Goal: Task Accomplishment & Management: Use online tool/utility

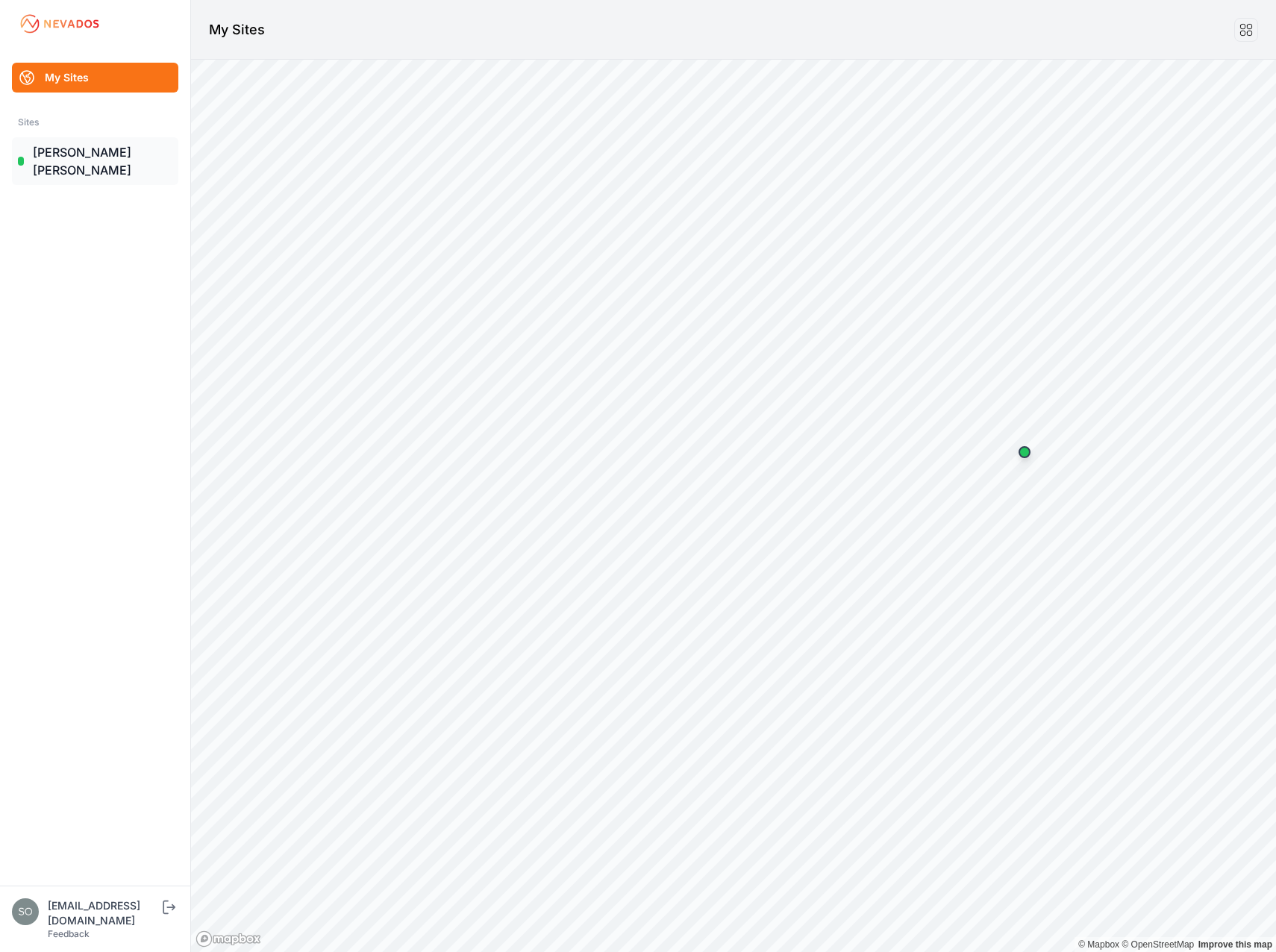
click at [61, 145] on link "[PERSON_NAME] [PERSON_NAME]" at bounding box center [95, 161] width 166 height 48
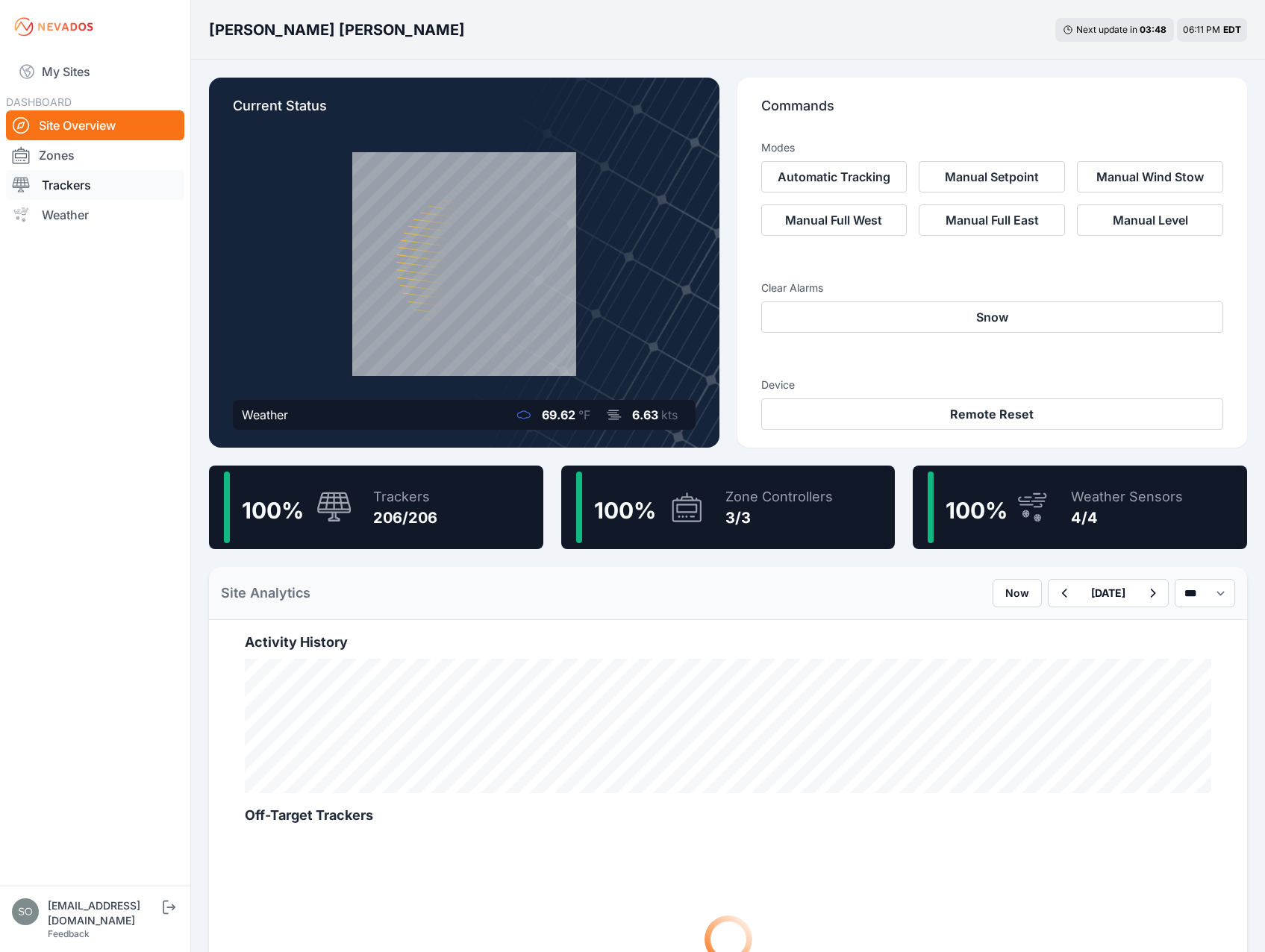
click at [88, 182] on link "Trackers" at bounding box center [95, 184] width 178 height 30
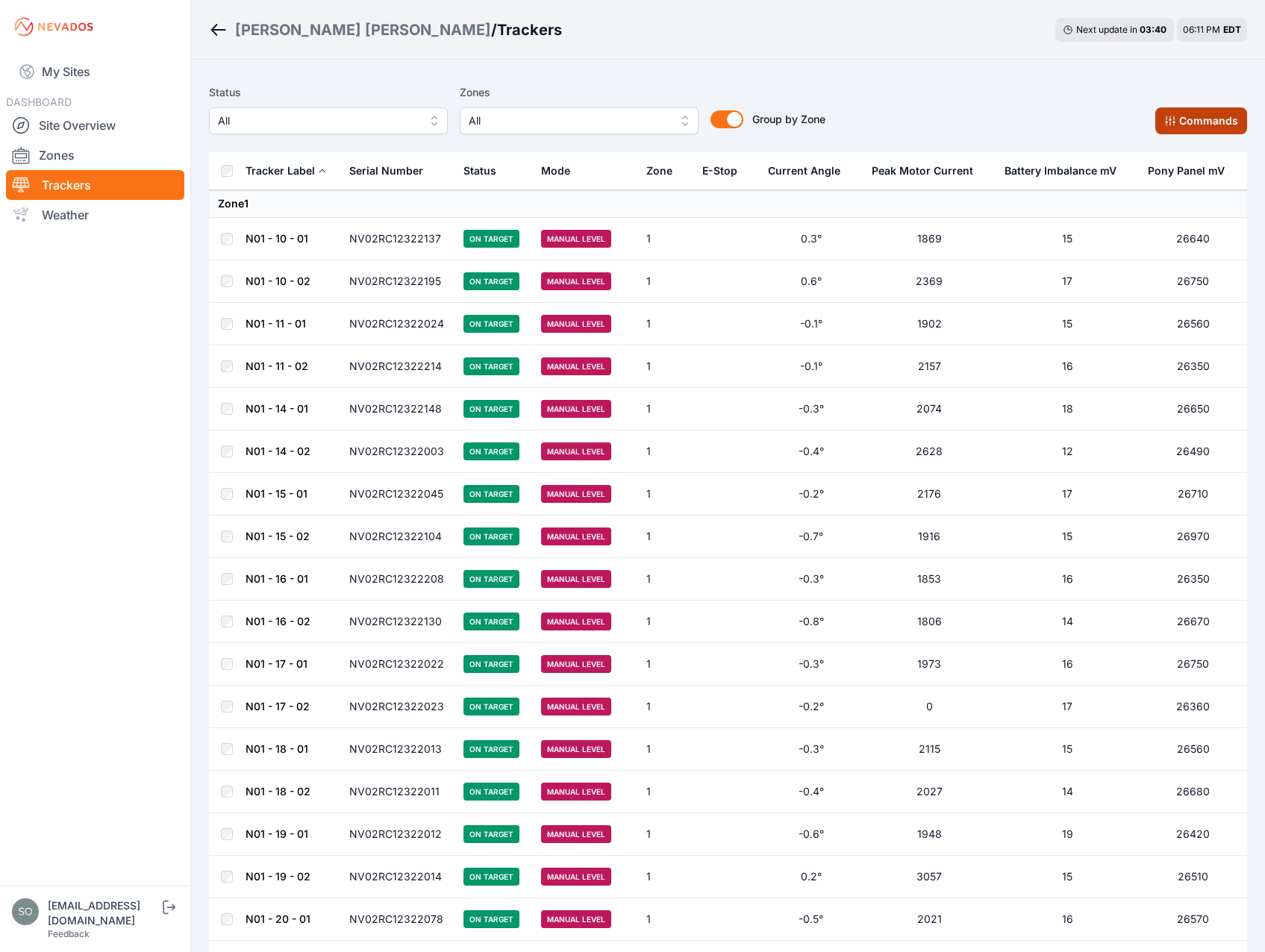
click at [1190, 126] on button "Commands" at bounding box center [1202, 121] width 92 height 27
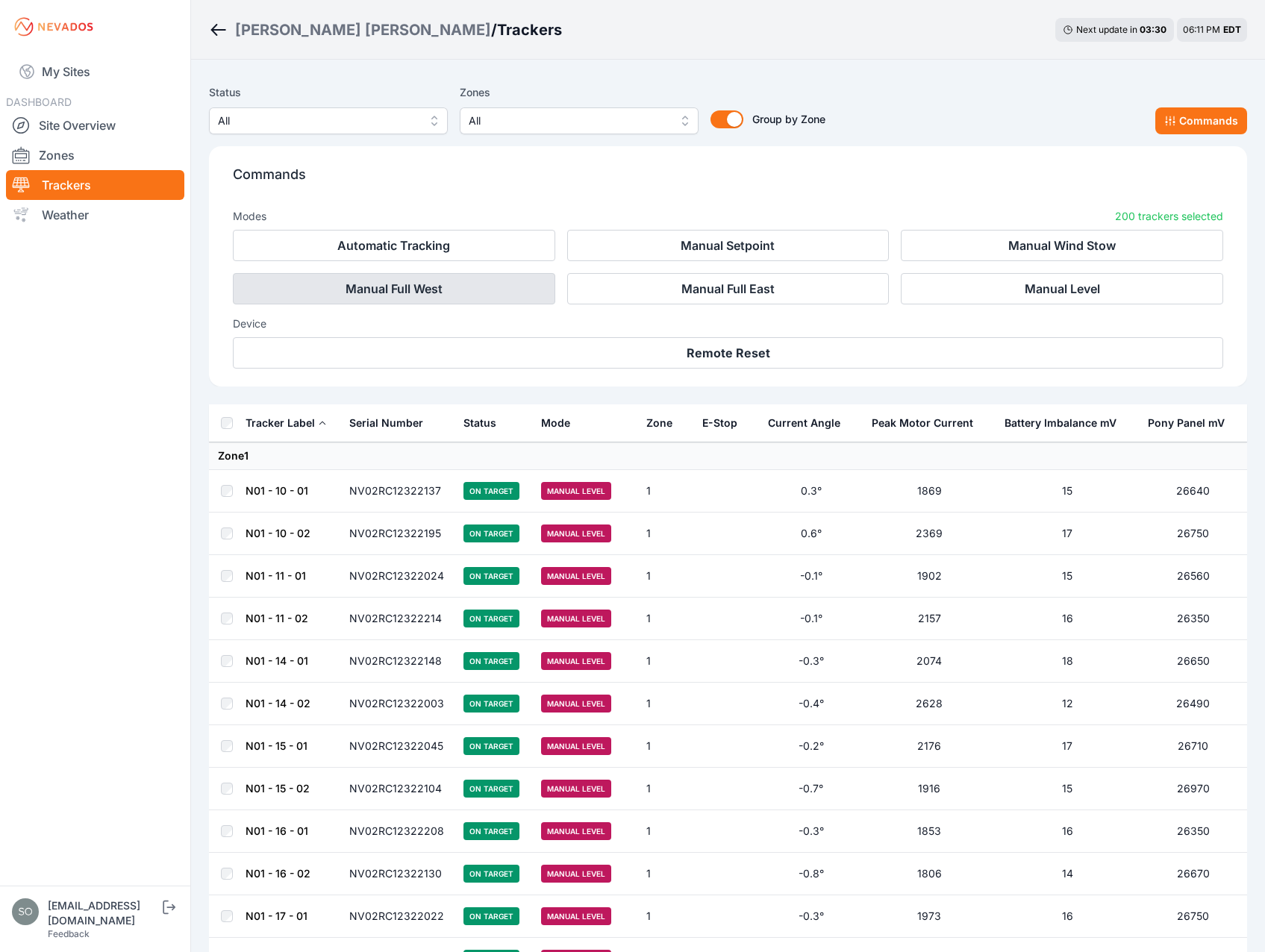
click at [477, 292] on button "Manual Full West" at bounding box center [393, 288] width 323 height 32
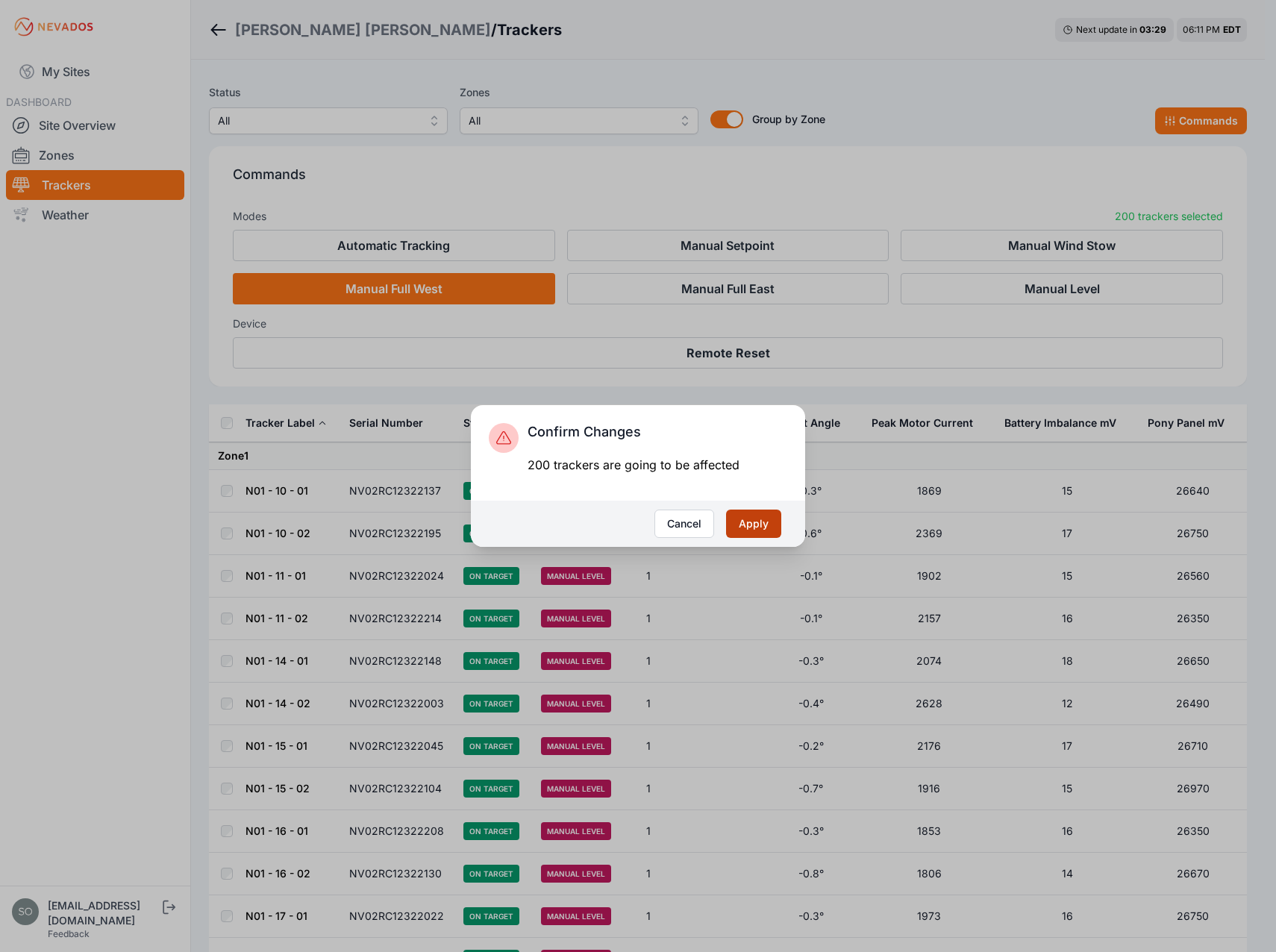
click at [758, 519] on button "Apply" at bounding box center [753, 523] width 55 height 28
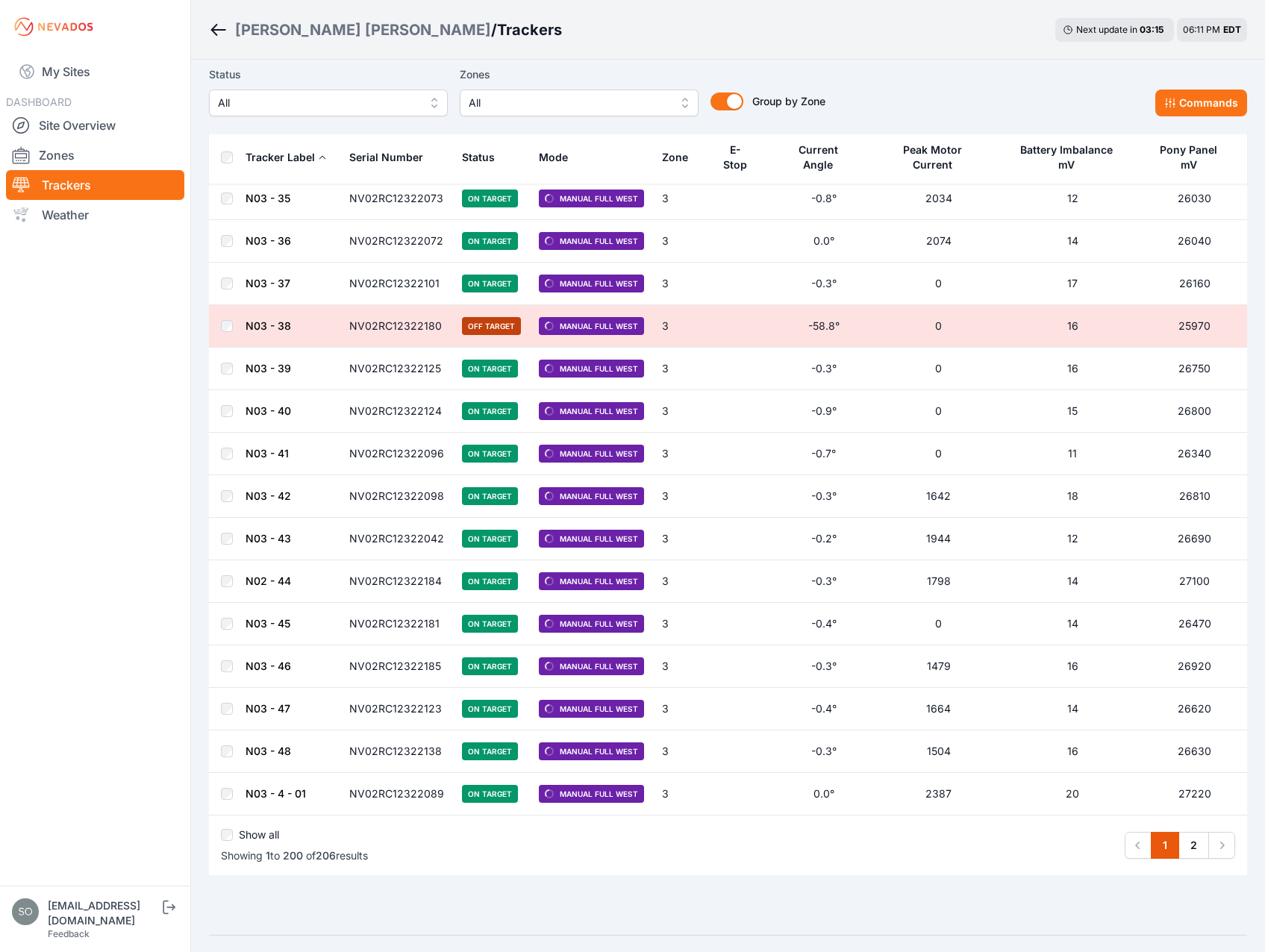
scroll to position [7998, 0]
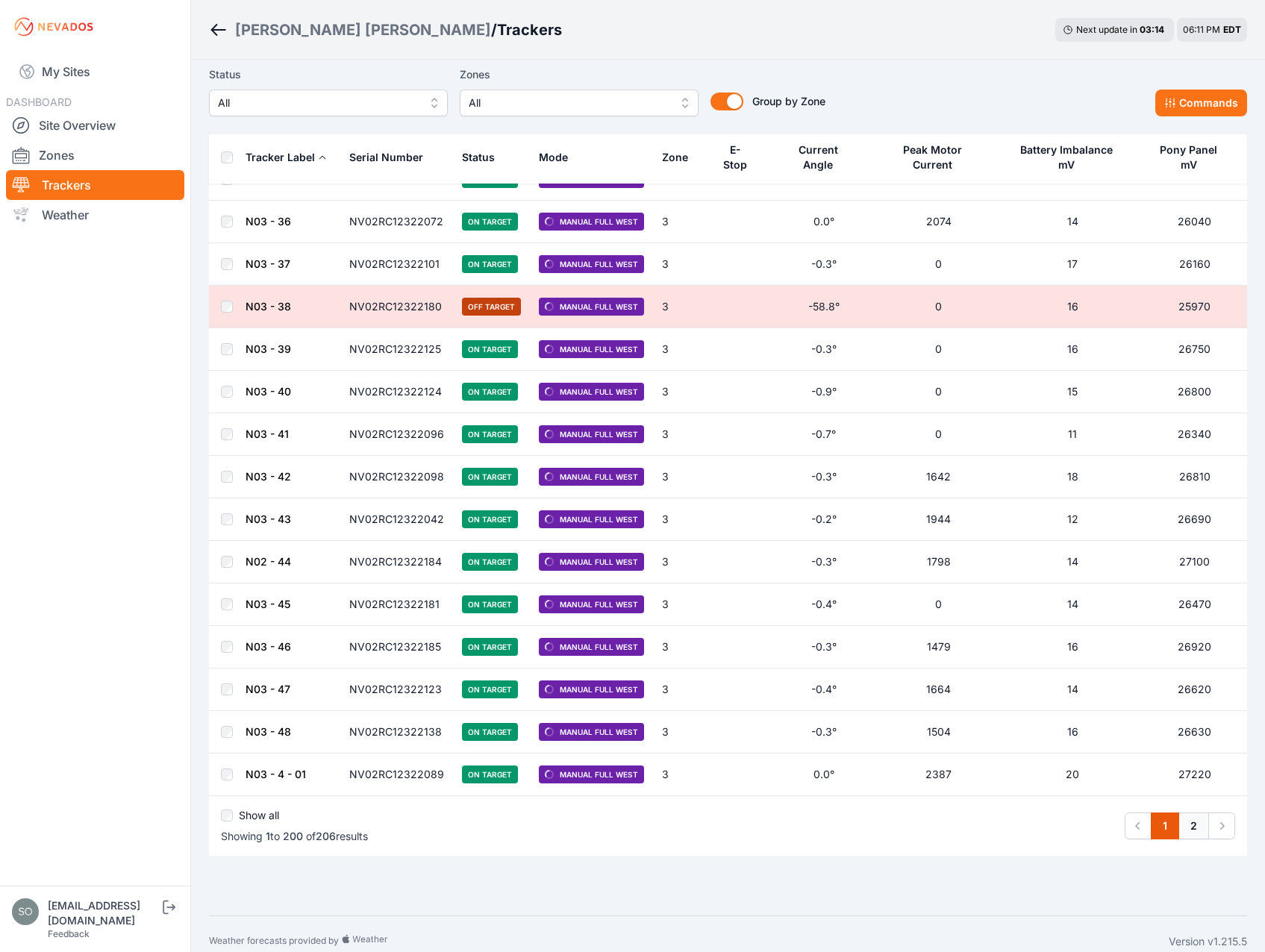
click at [1191, 816] on link "2" at bounding box center [1194, 826] width 31 height 27
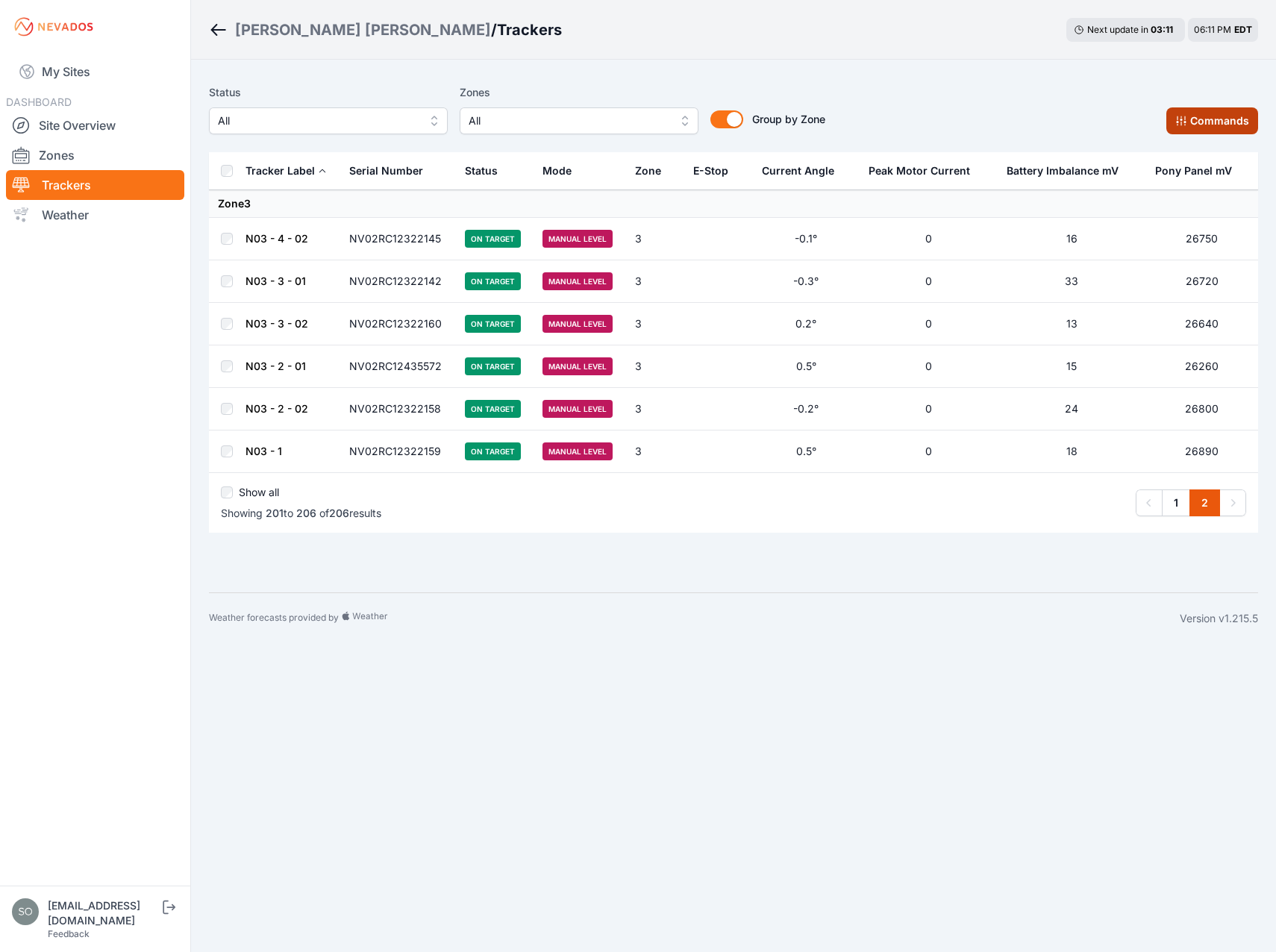
click at [1194, 121] on button "Commands" at bounding box center [1213, 121] width 92 height 27
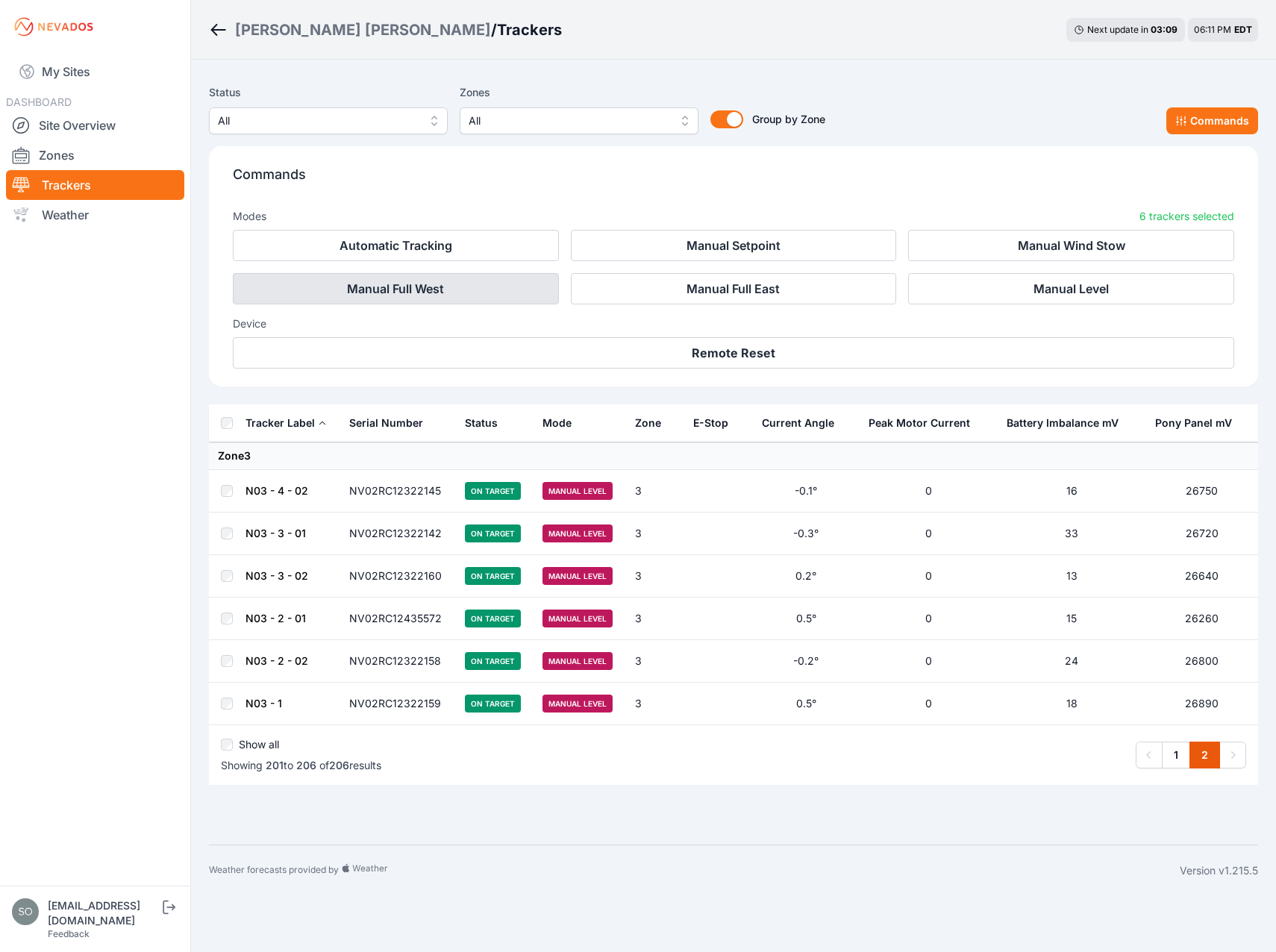
click at [434, 286] on button "Manual Full West" at bounding box center [395, 288] width 326 height 32
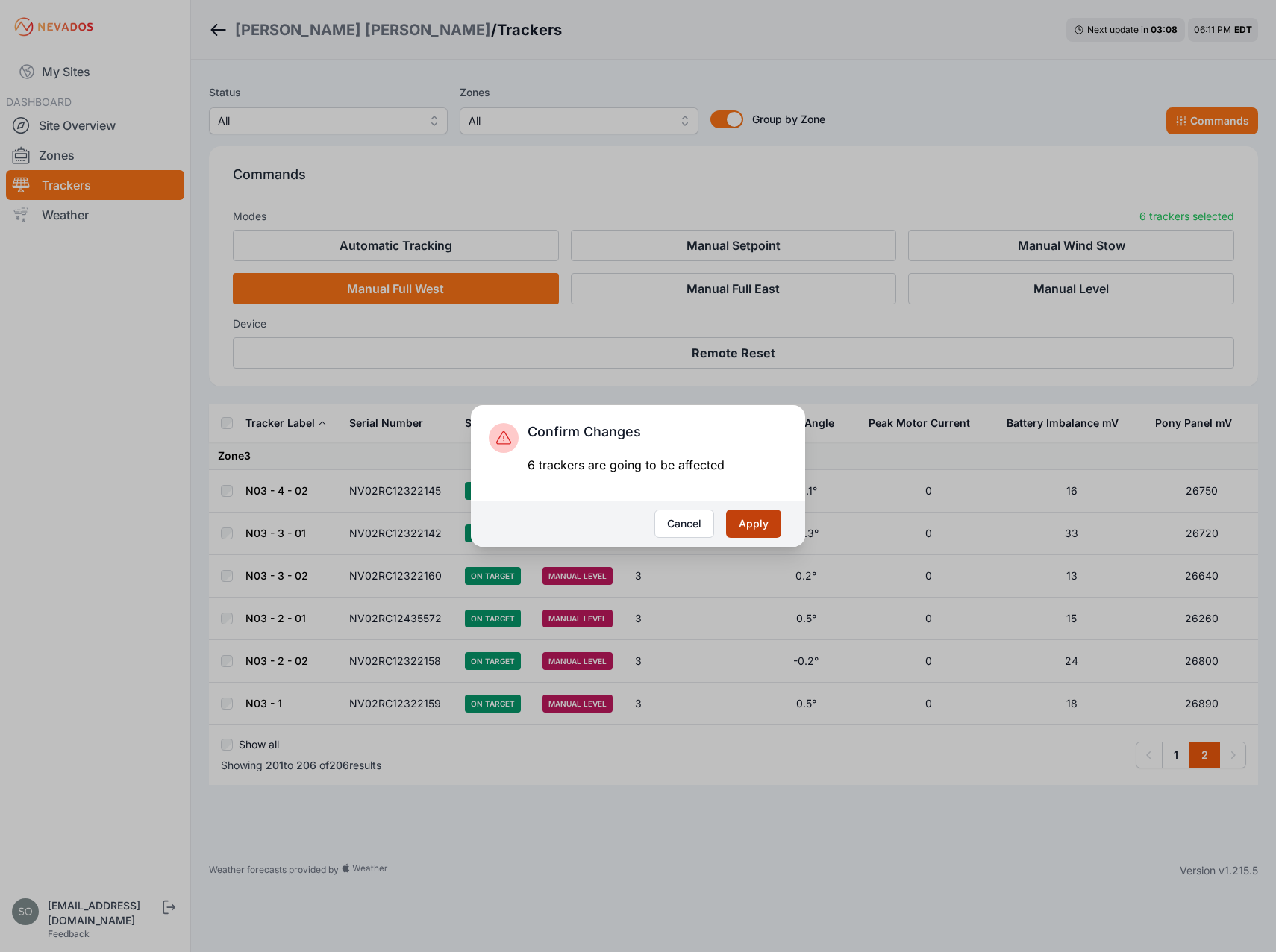
click at [752, 523] on button "Apply" at bounding box center [753, 523] width 55 height 28
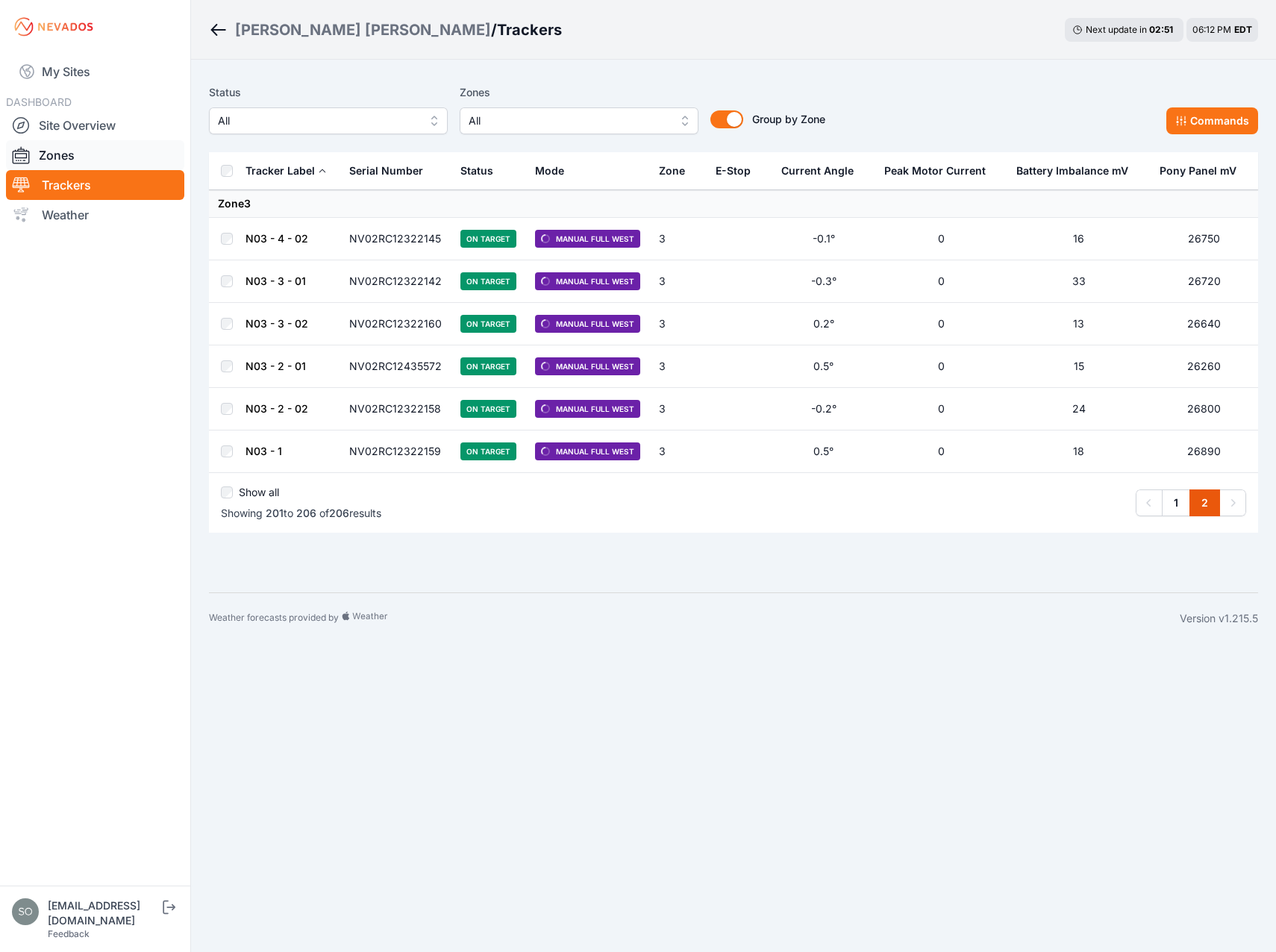
click at [66, 147] on link "Zones" at bounding box center [95, 155] width 178 height 30
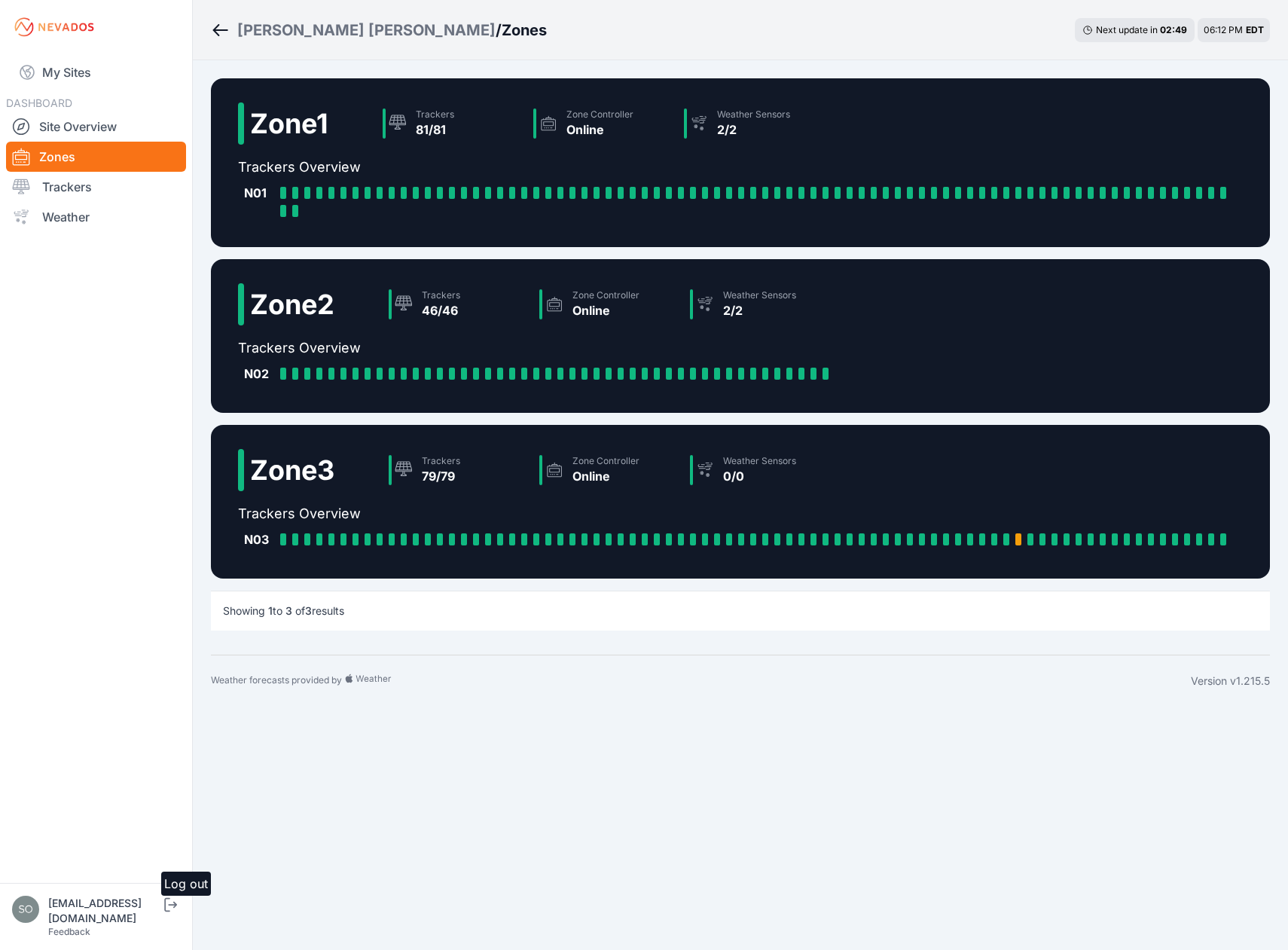
click at [180, 913] on icon "submit" at bounding box center [171, 904] width 19 height 18
